Goal: Information Seeking & Learning: Learn about a topic

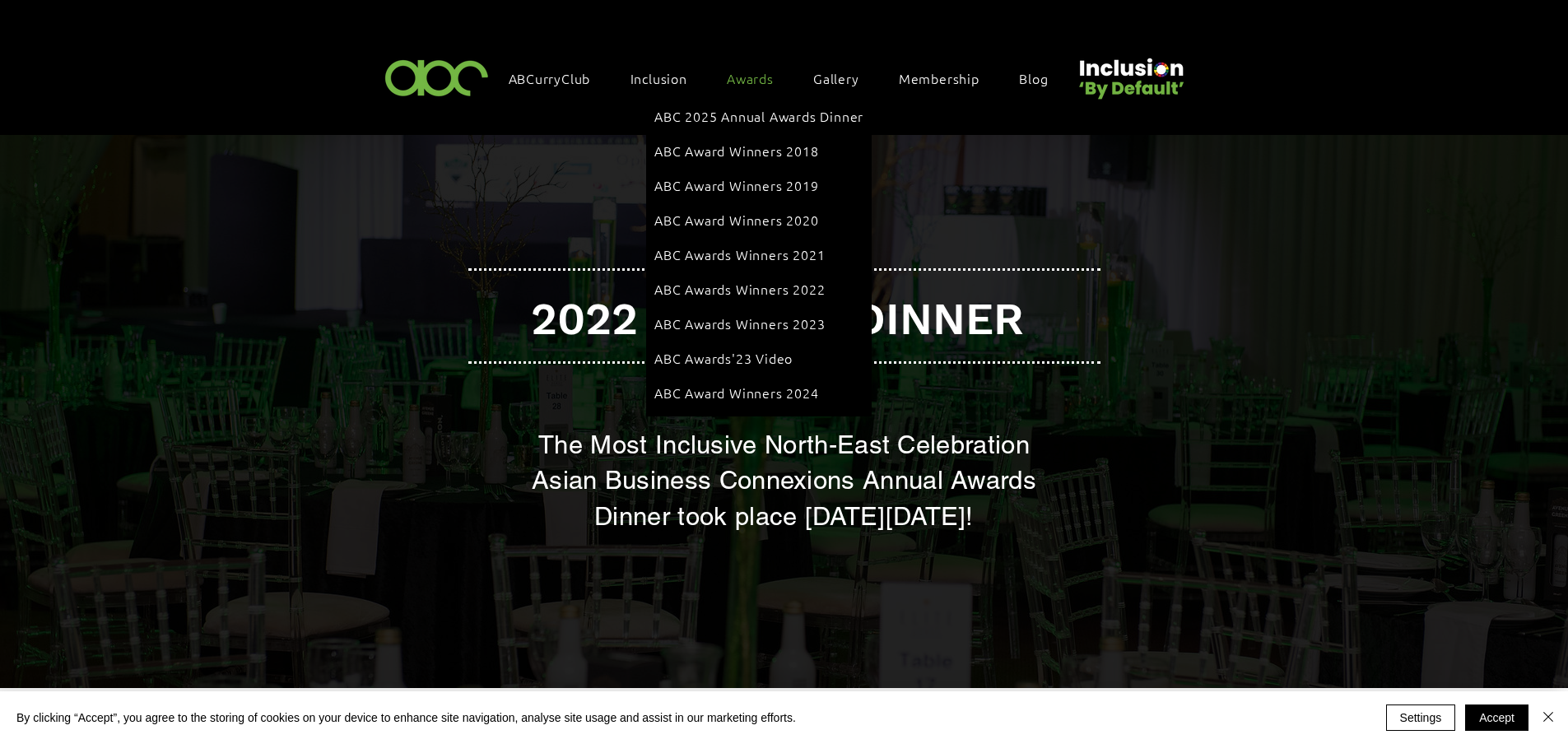
click at [761, 78] on span "Awards" at bounding box center [751, 78] width 47 height 18
click at [742, 116] on span "ABC 2025 Annual Awards Dinner" at bounding box center [759, 116] width 209 height 18
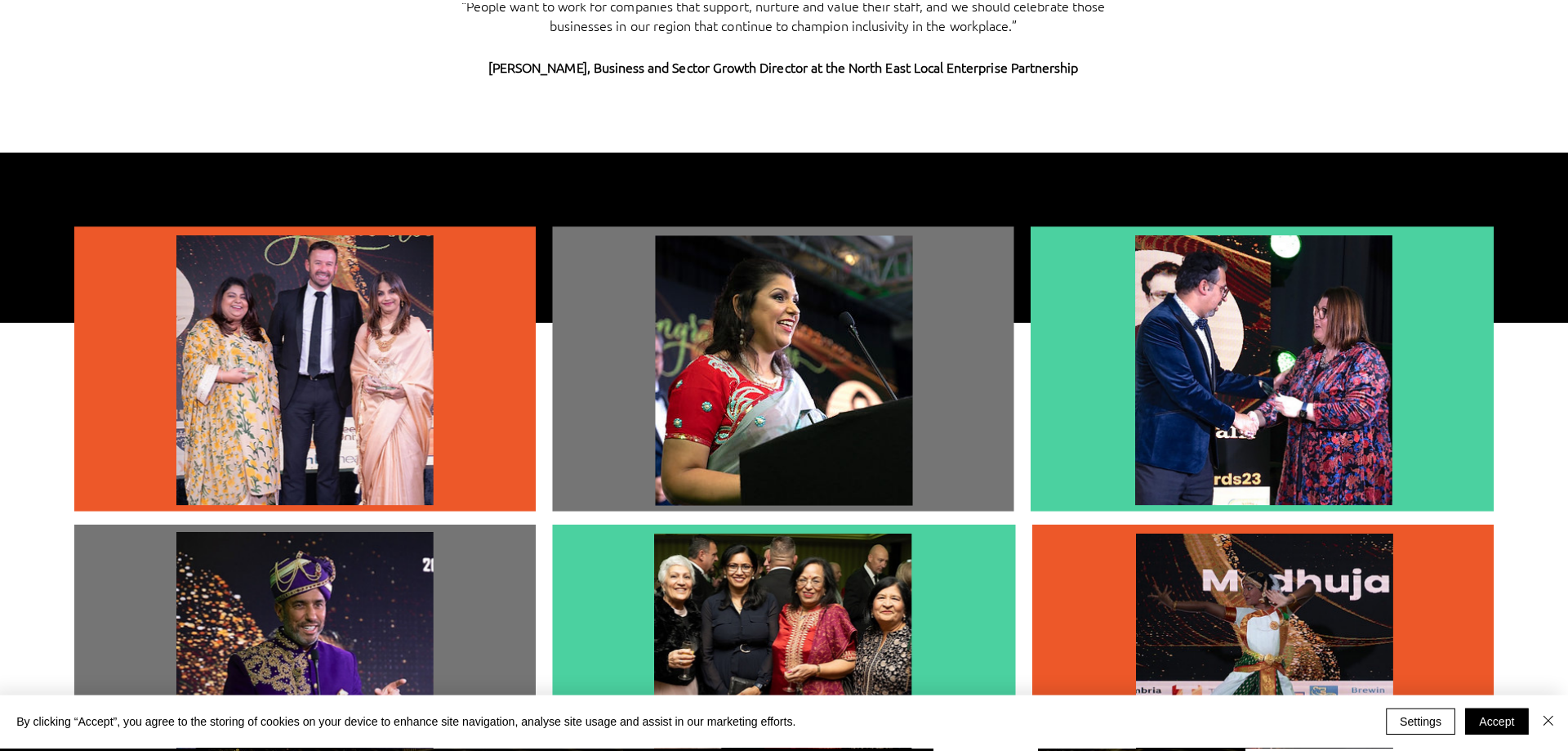
scroll to position [4574, 0]
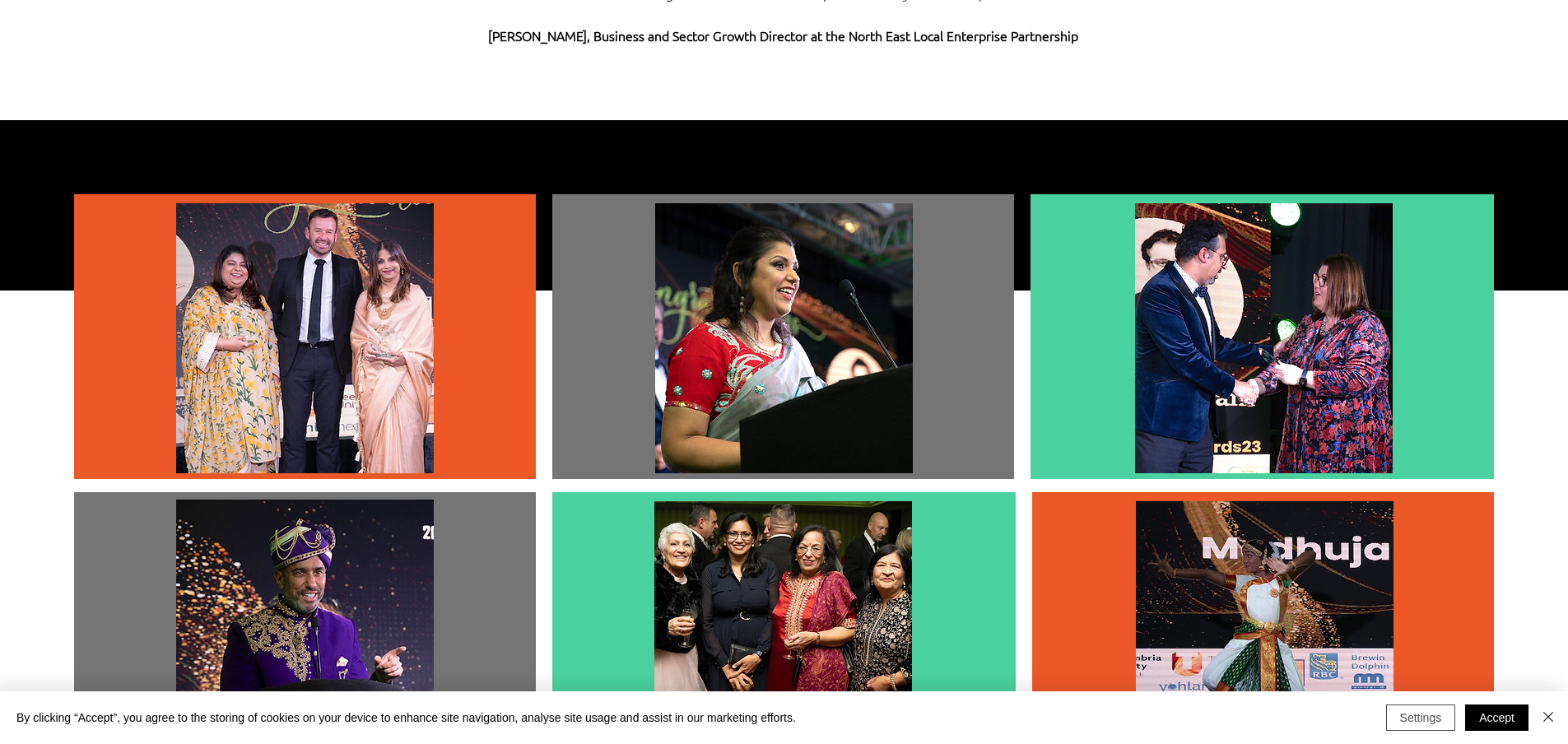
click at [1394, 719] on button "Settings" at bounding box center [1421, 717] width 70 height 26
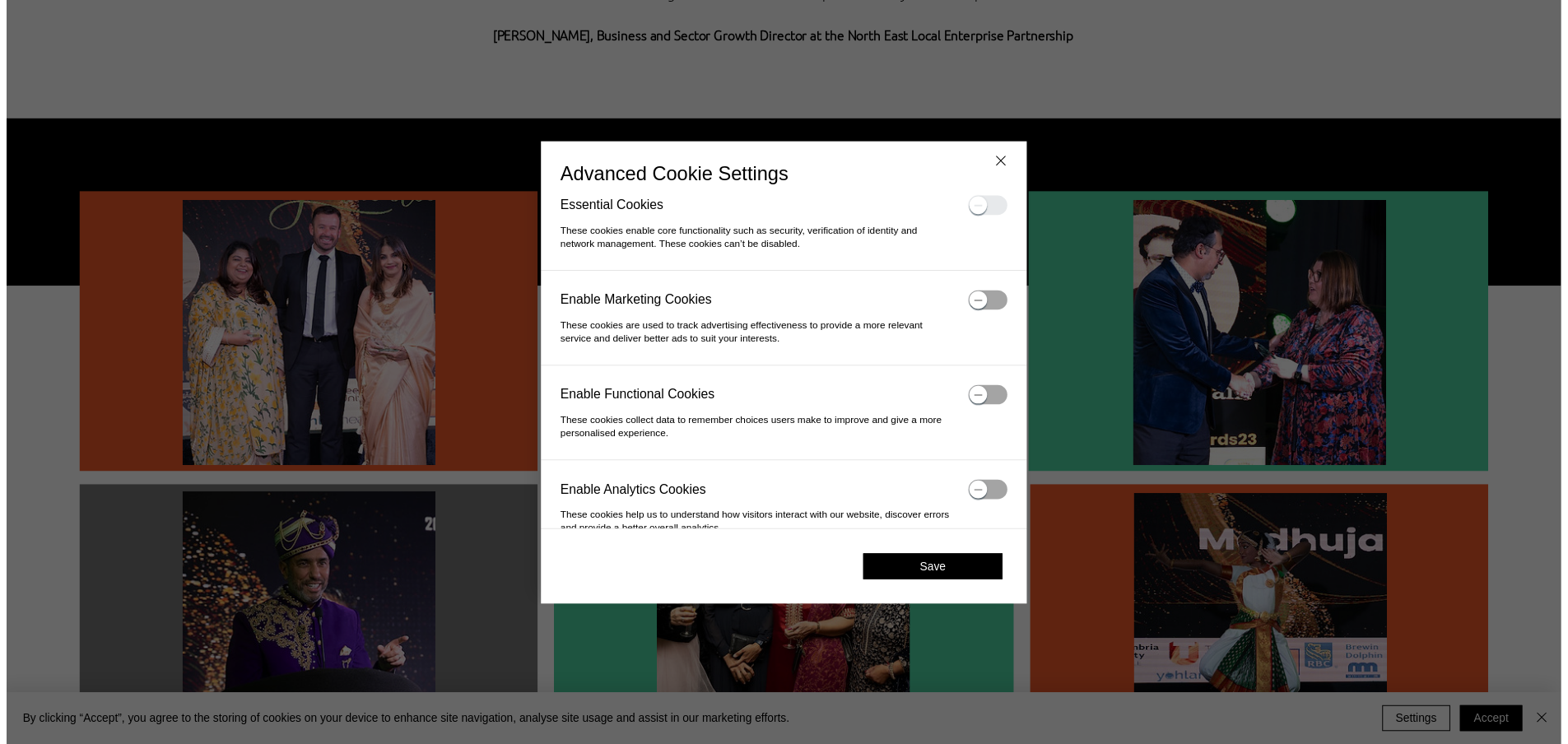
scroll to position [0, 0]
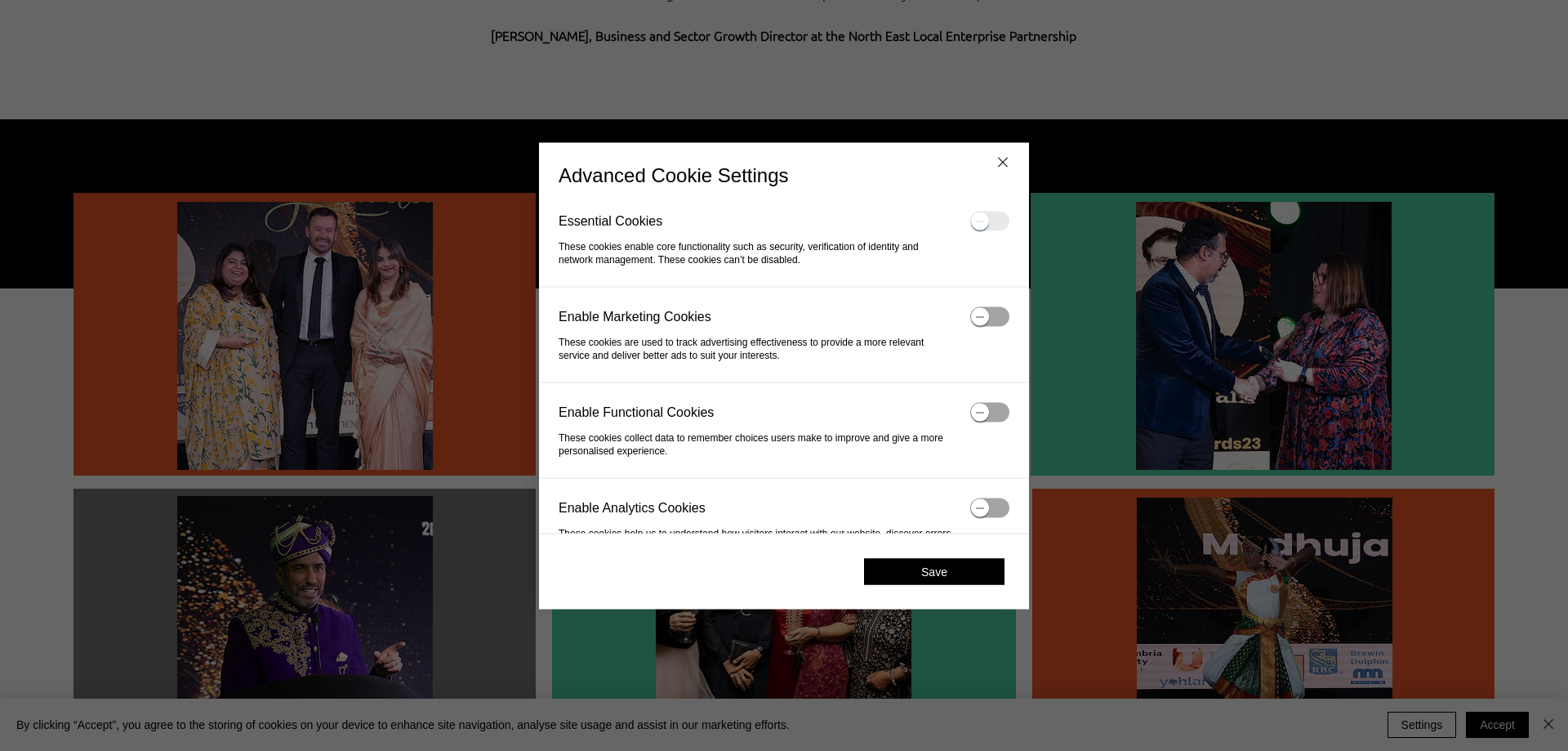
click at [919, 576] on button "Save" at bounding box center [934, 571] width 141 height 26
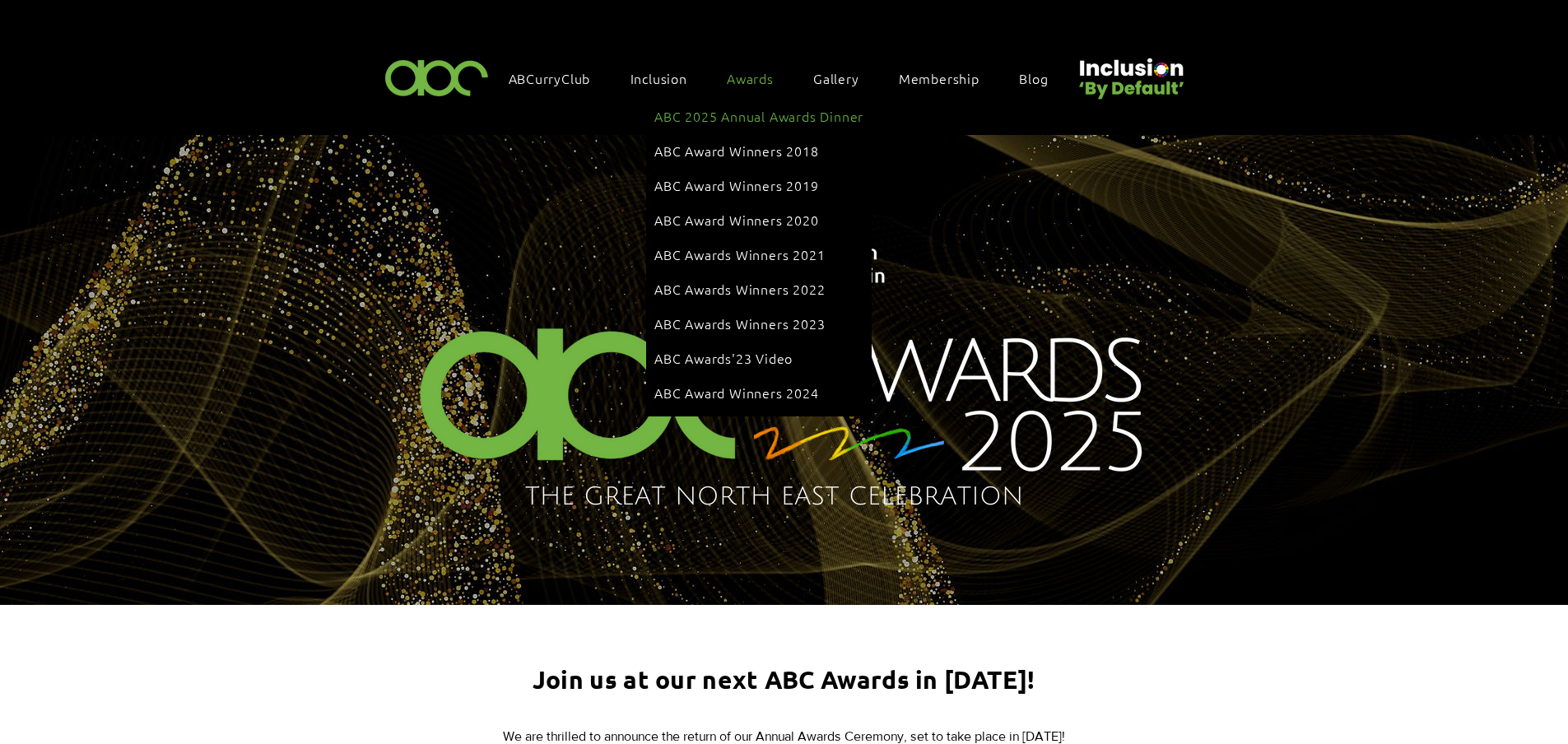
click at [746, 78] on span "Awards" at bounding box center [751, 78] width 47 height 18
click at [770, 72] on span "Awards" at bounding box center [751, 78] width 47 height 18
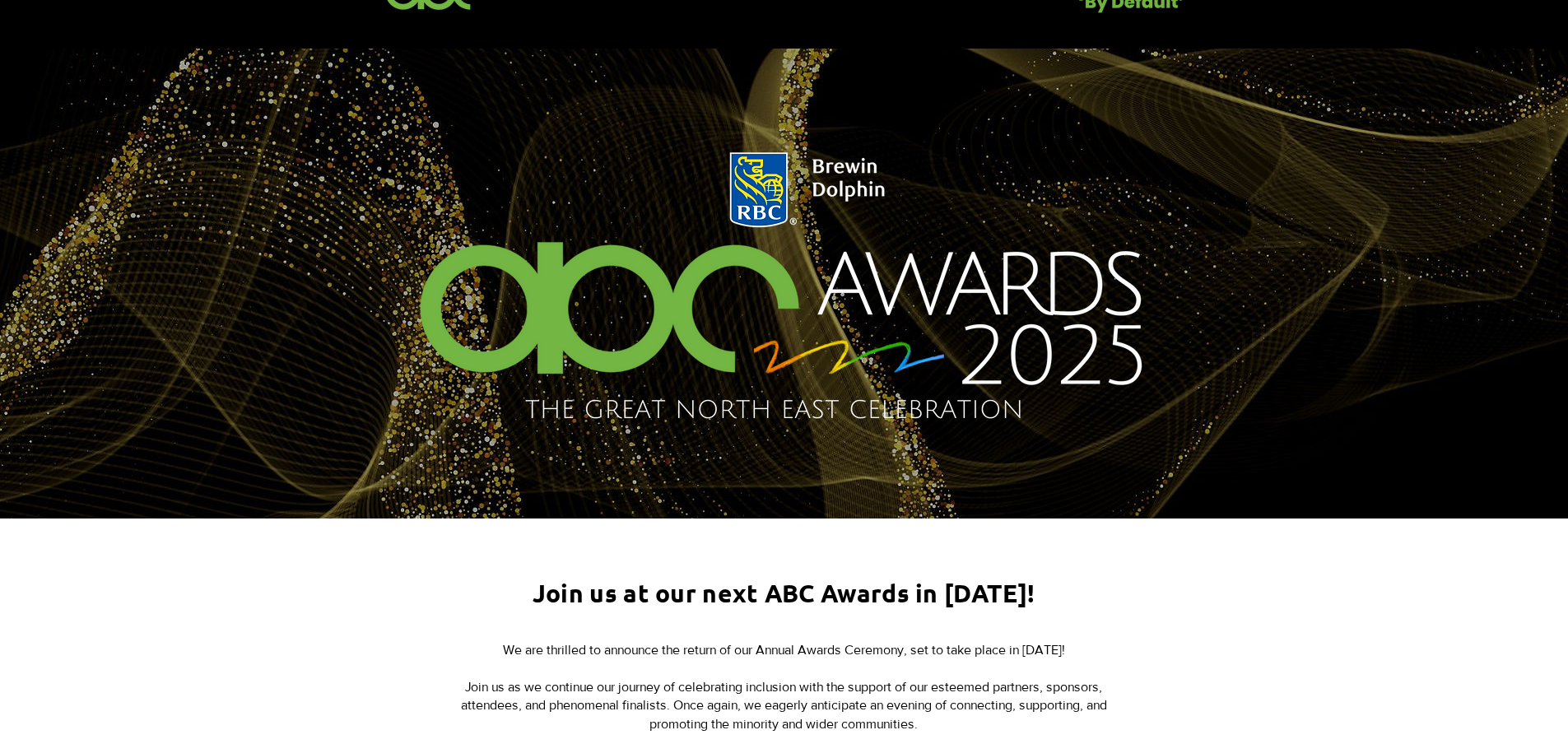
scroll to position [329, 0]
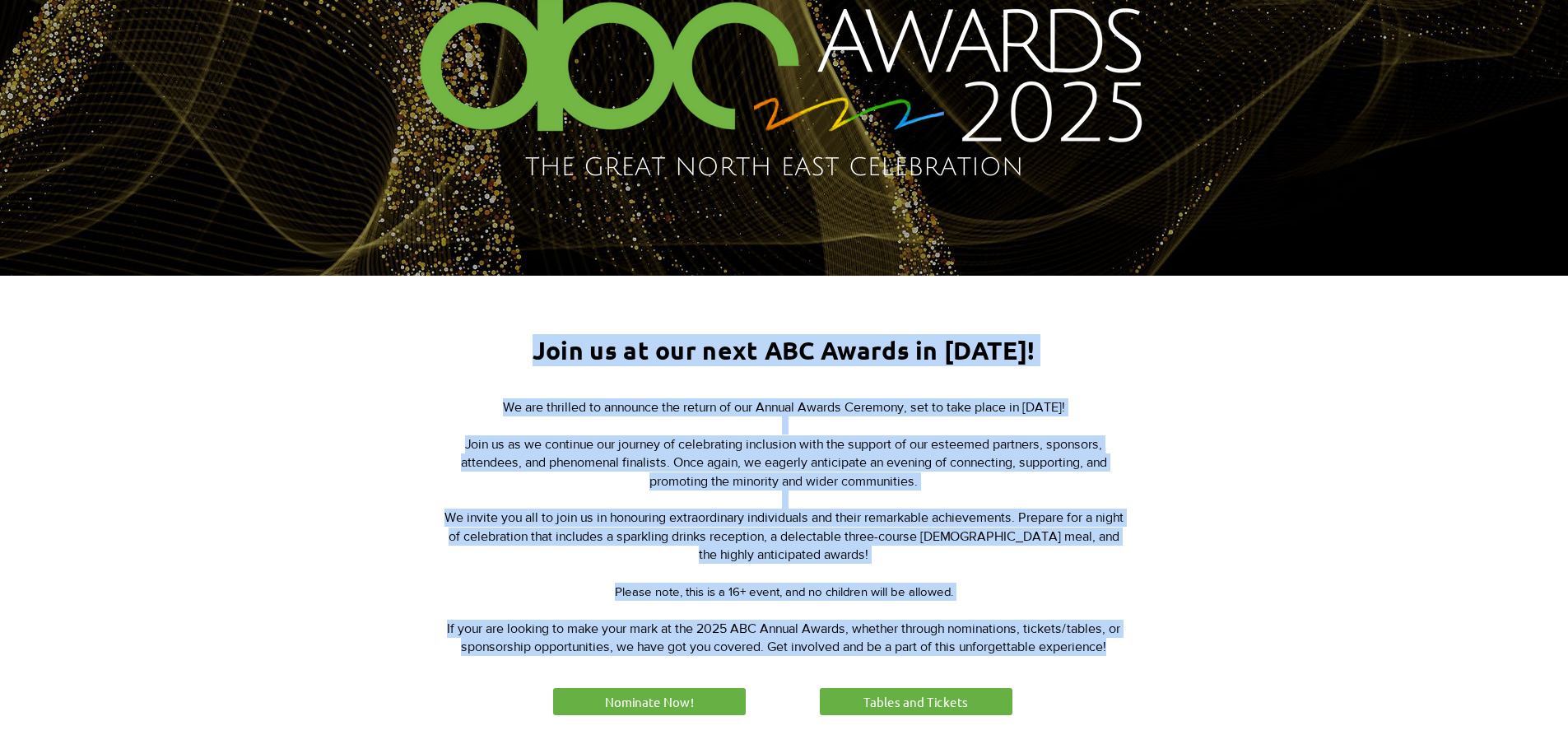
drag, startPoint x: 550, startPoint y: 346, endPoint x: 1119, endPoint y: 640, distance: 640.5
click at [1119, 640] on div "Join us at our next ABC Awards in [DATE]! We are thrilled to announce the retur…" at bounding box center [784, 515] width 1568 height 479
copy div "Join us at our next ABC Awards in [DATE]! We are thrilled to announce the retur…"
